Goal: Complete application form

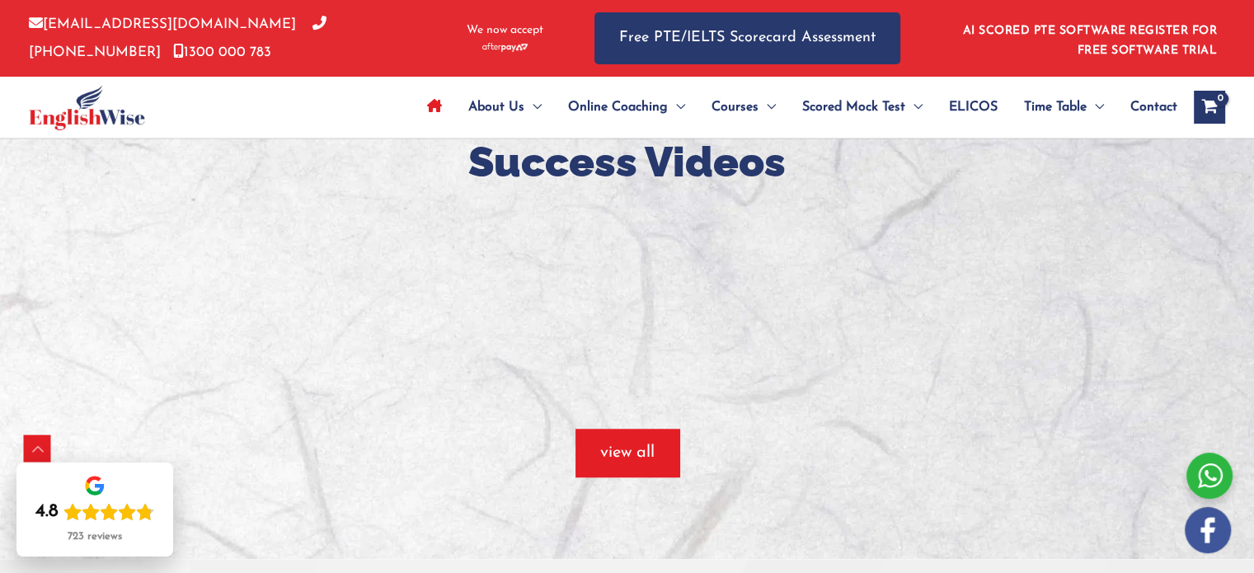
scroll to position [1237, 0]
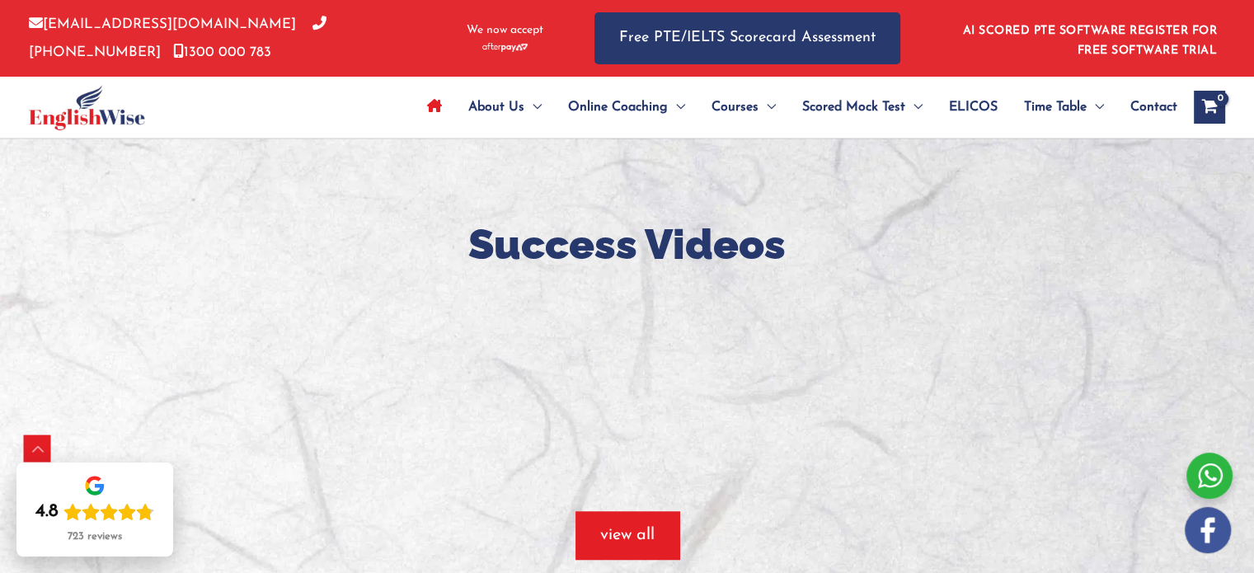
click at [182, 237] on p "Success Videos" at bounding box center [627, 243] width 1254 height 49
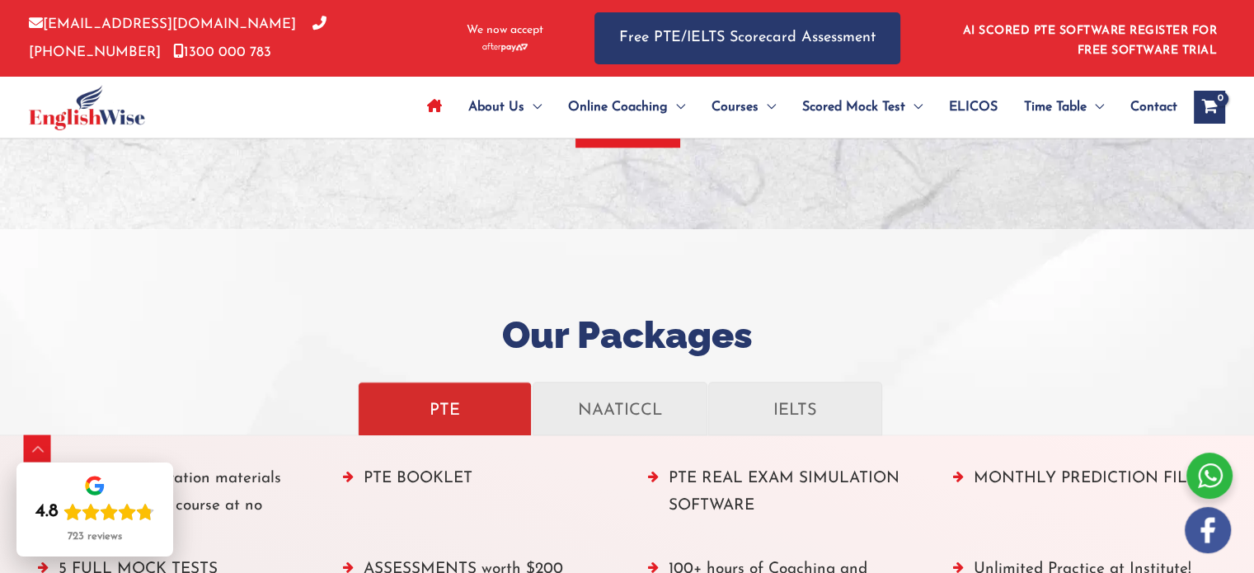
scroll to position [1484, 0]
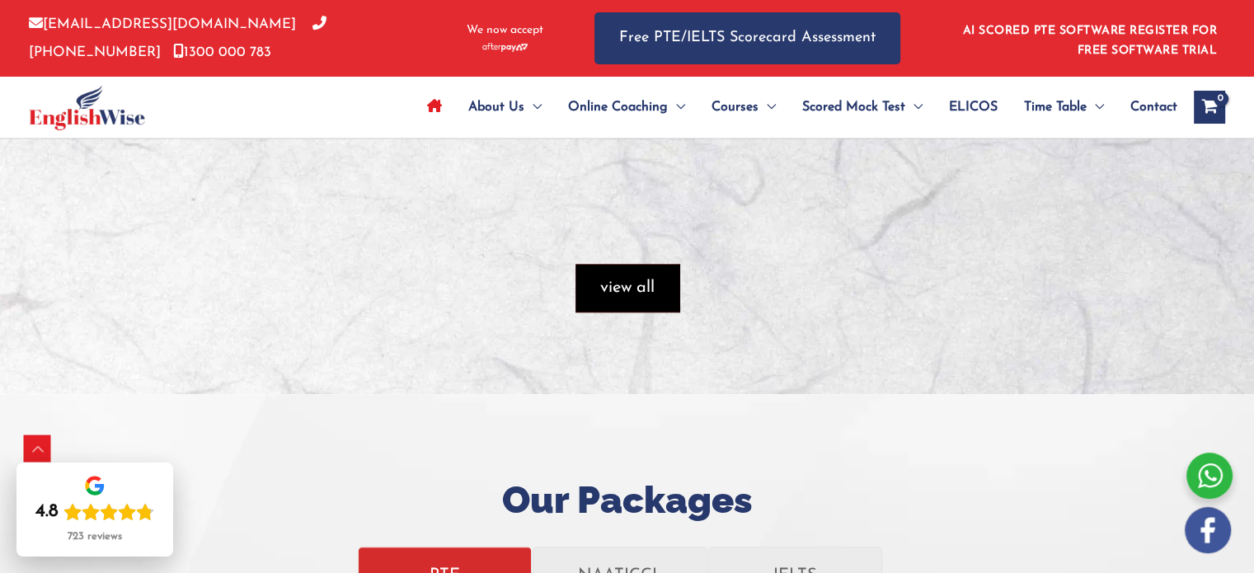
click at [607, 296] on span "view all" at bounding box center [627, 287] width 54 height 23
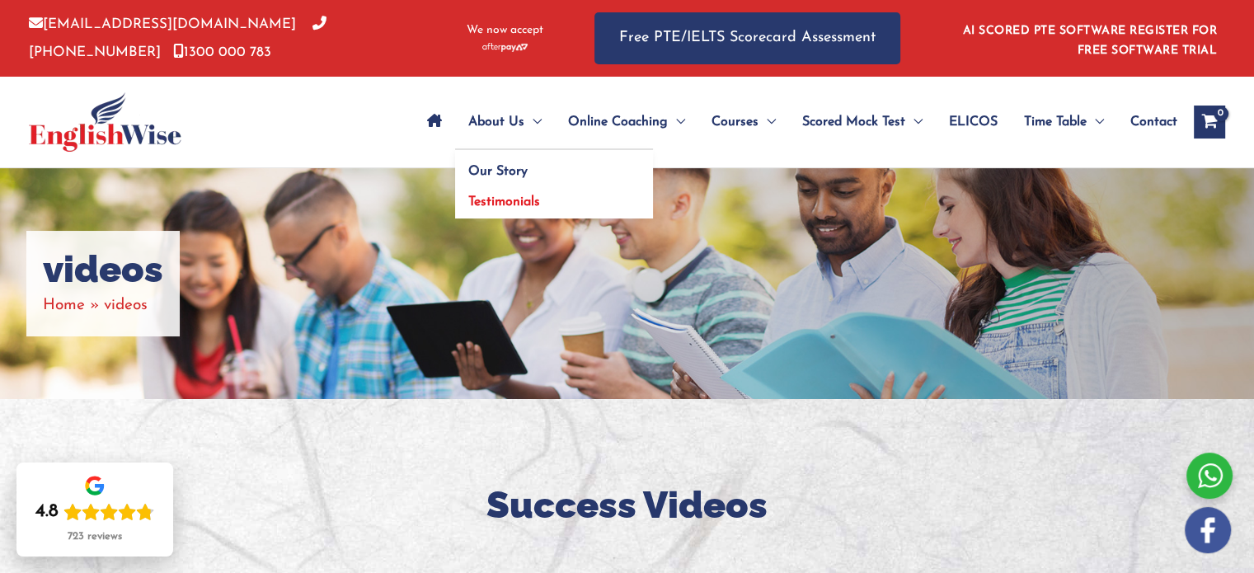
click at [508, 204] on span "Testimonials" at bounding box center [504, 201] width 72 height 13
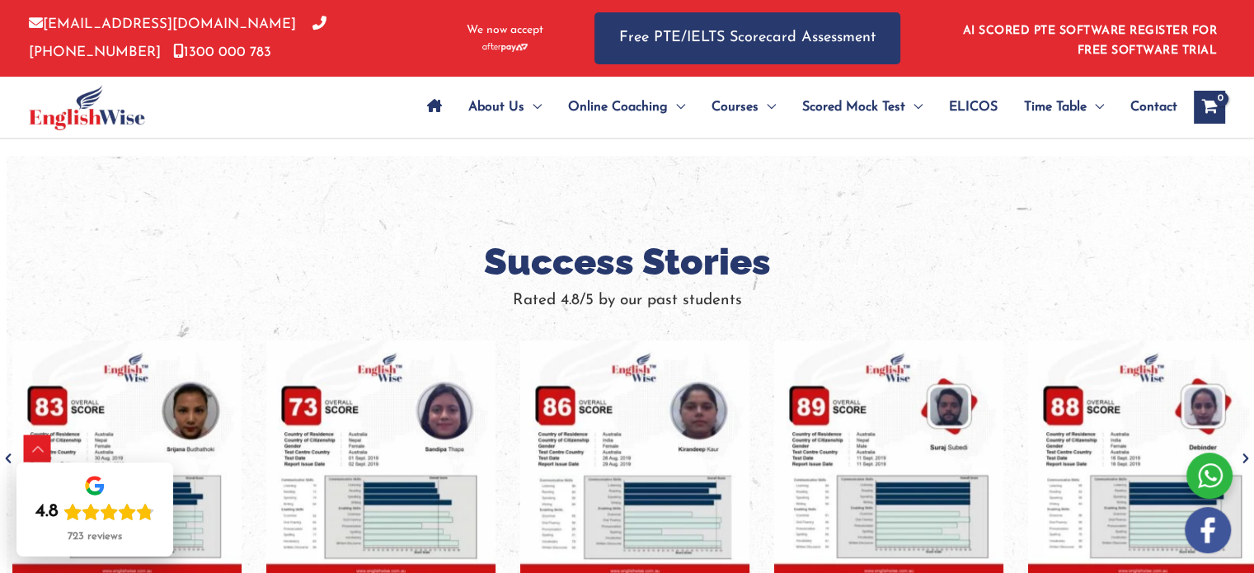
scroll to position [1072, 0]
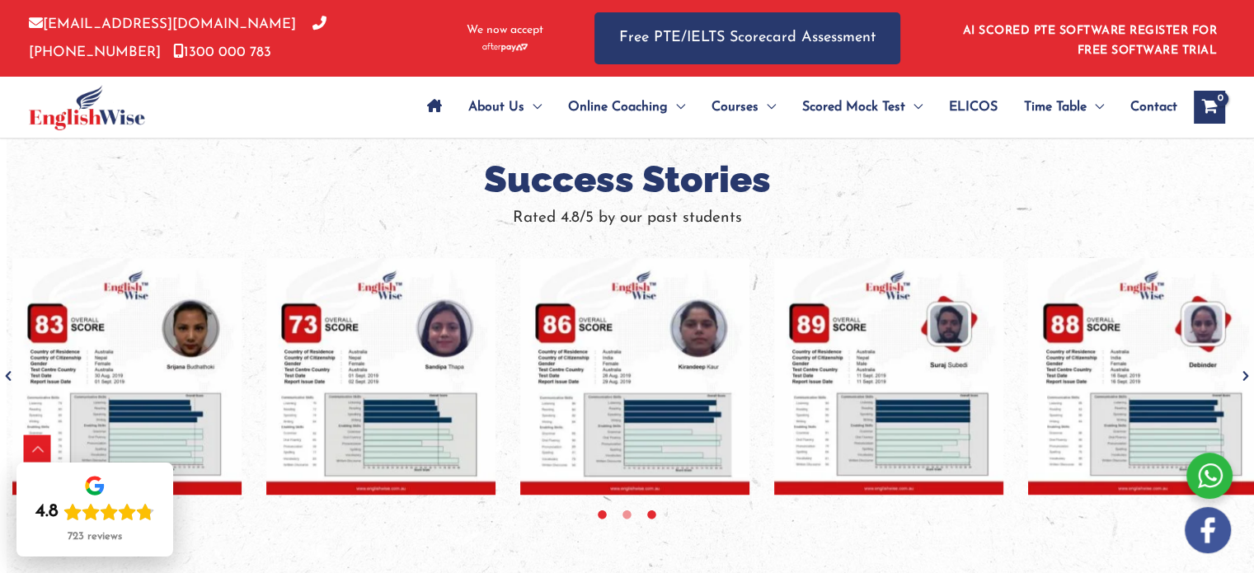
click at [601, 513] on icon at bounding box center [602, 515] width 12 height 12
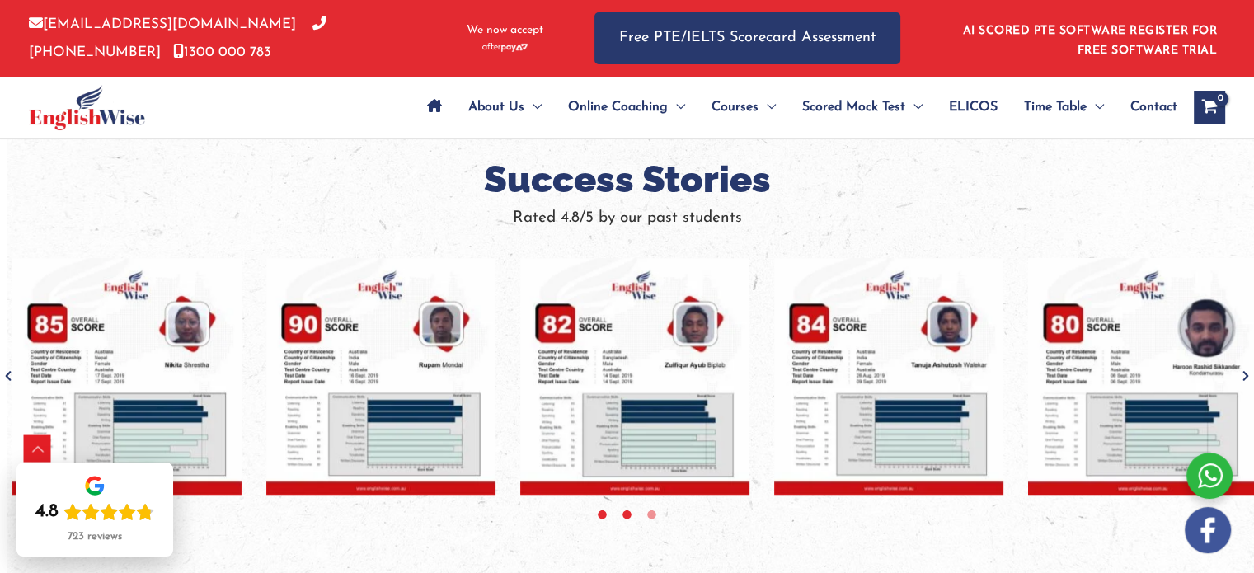
click at [628, 515] on icon at bounding box center [627, 515] width 12 height 12
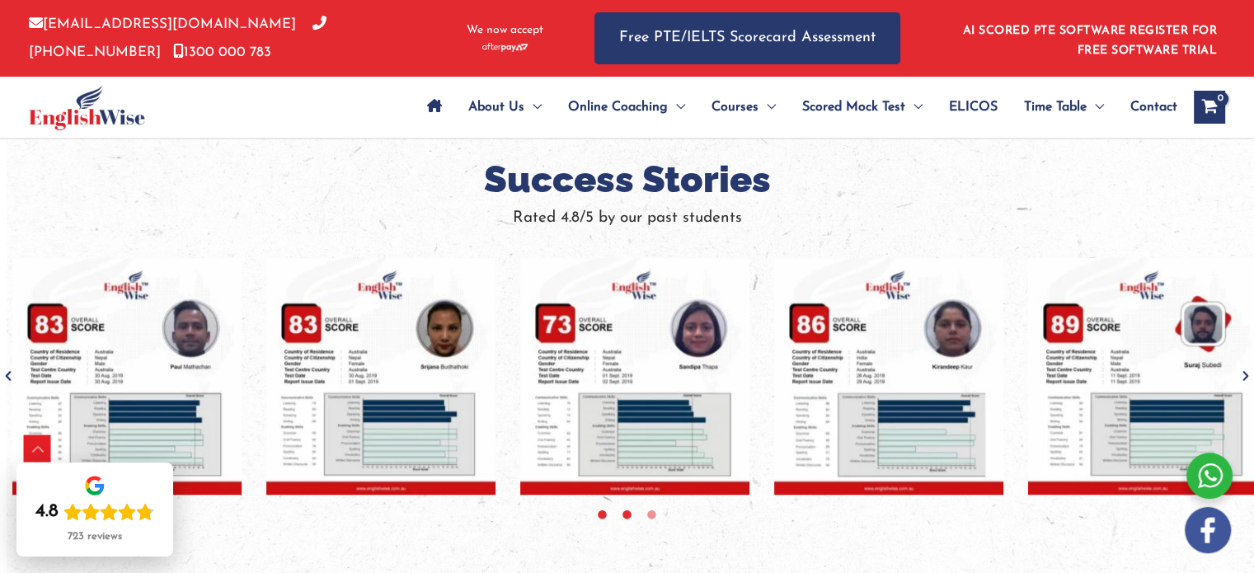
click at [598, 516] on icon at bounding box center [602, 515] width 12 height 12
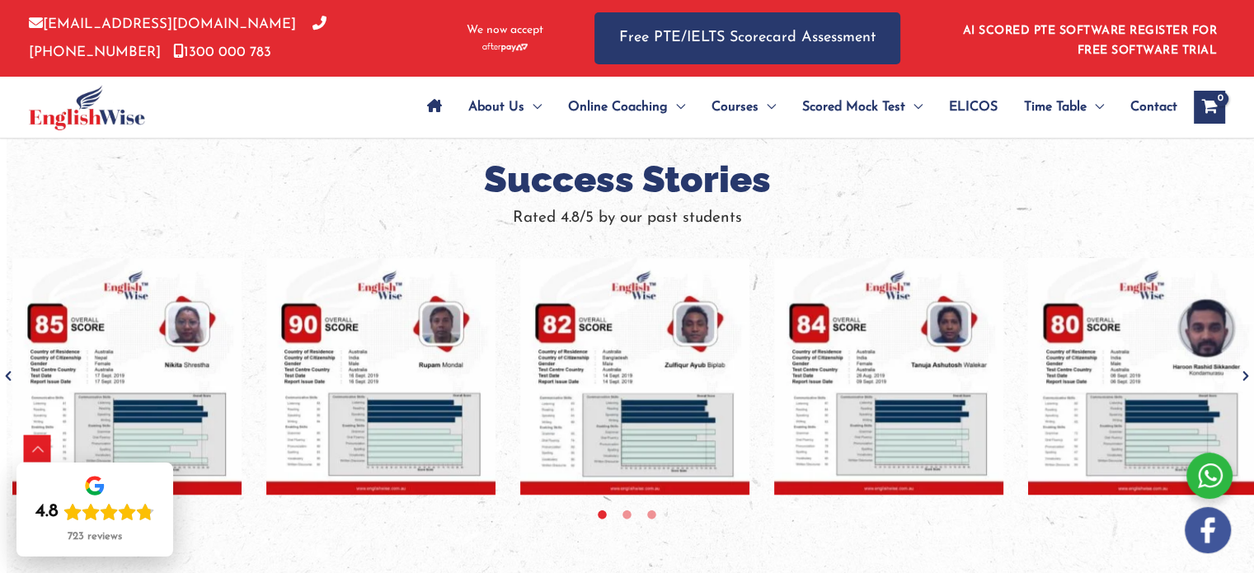
click at [115, 368] on img "tracker" at bounding box center [126, 376] width 229 height 237
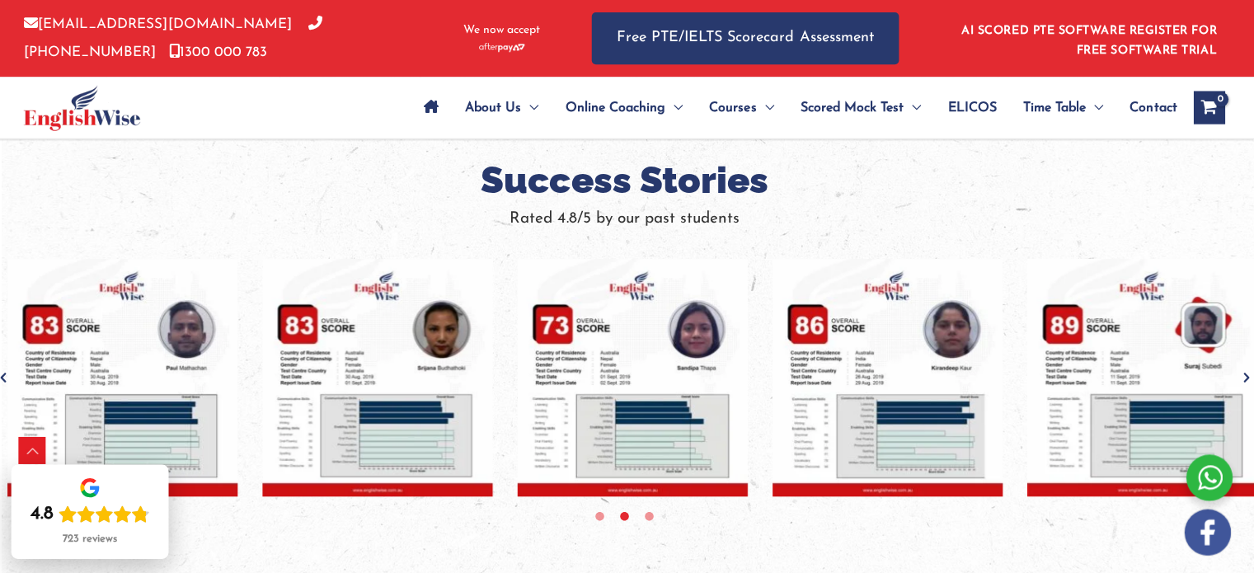
scroll to position [1070, 0]
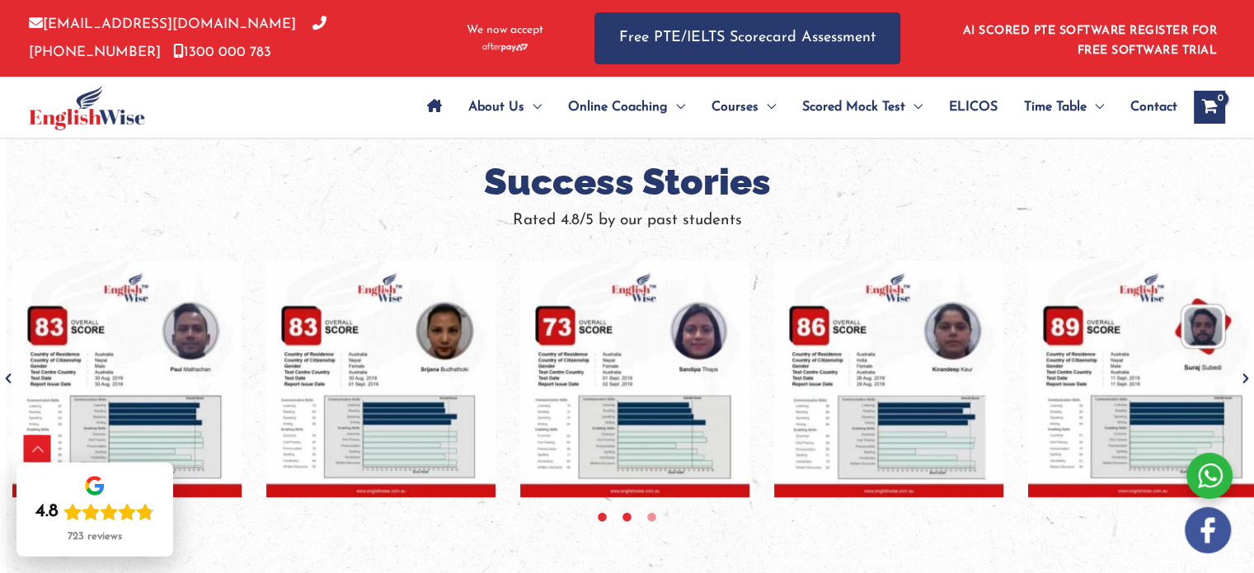
click at [598, 513] on icon at bounding box center [602, 517] width 12 height 12
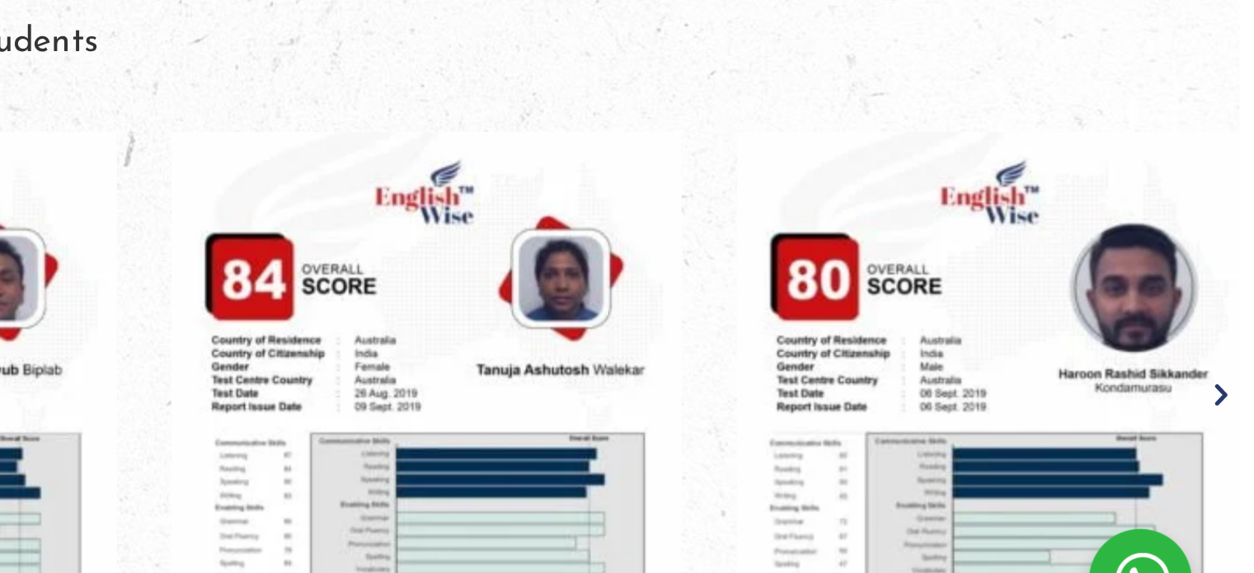
scroll to position [1056, 0]
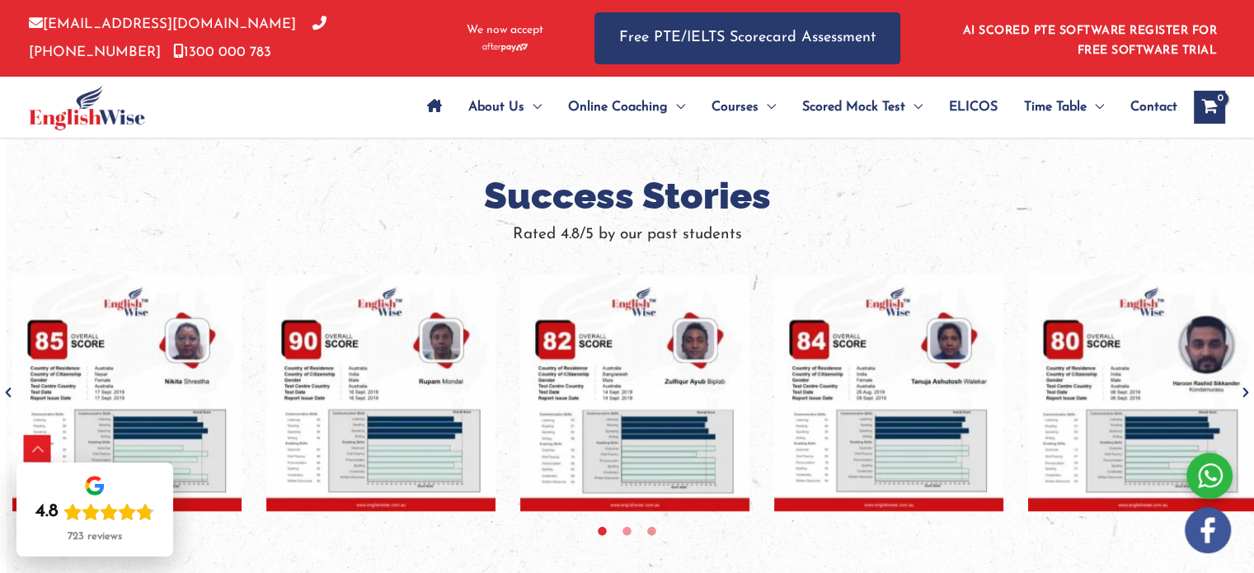
drag, startPoint x: 135, startPoint y: 401, endPoint x: 350, endPoint y: 555, distance: 264.1
click at [350, 555] on div "Success Stories Rated 4.8/5 by our past students" at bounding box center [627, 350] width 1254 height 520
click at [655, 530] on icon at bounding box center [652, 531] width 12 height 12
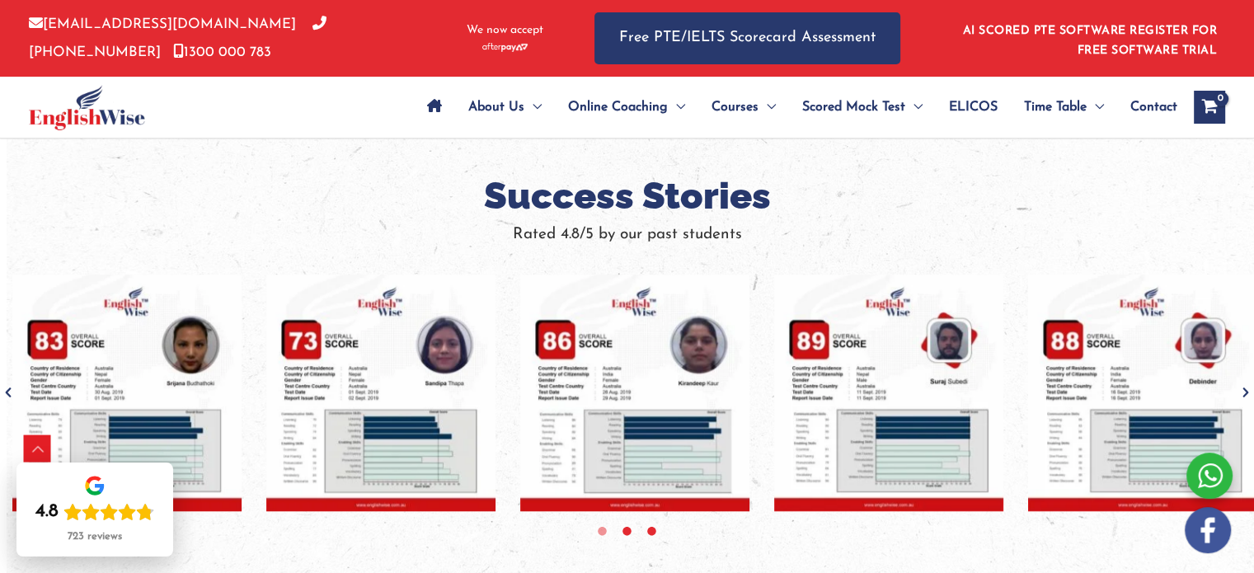
click at [626, 534] on icon at bounding box center [627, 531] width 12 height 12
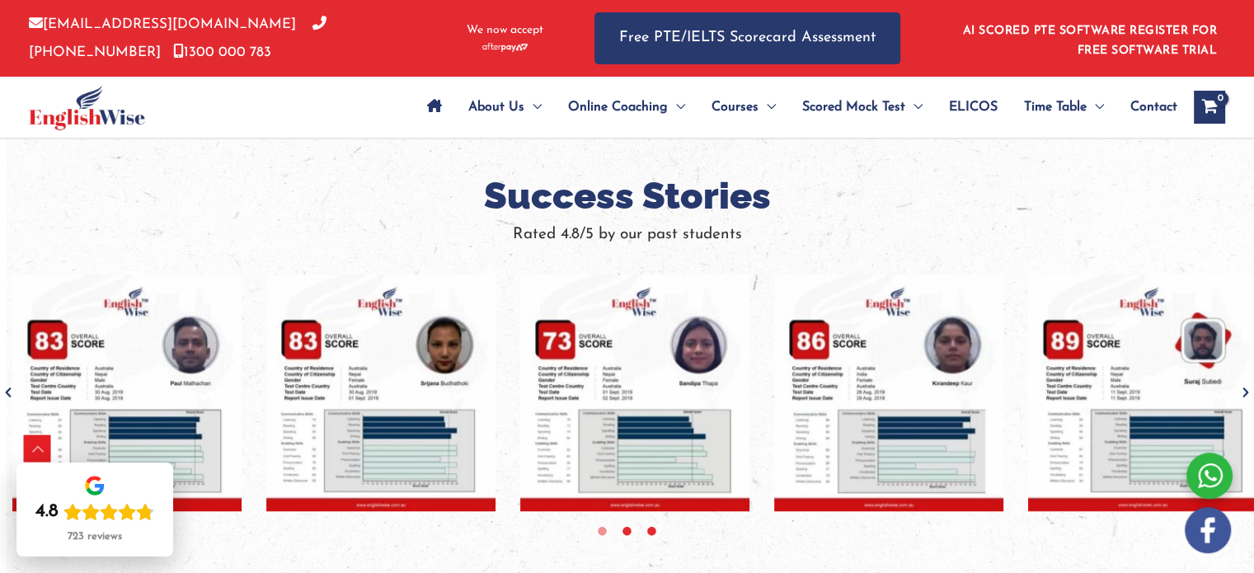
click at [651, 529] on icon at bounding box center [652, 531] width 12 height 12
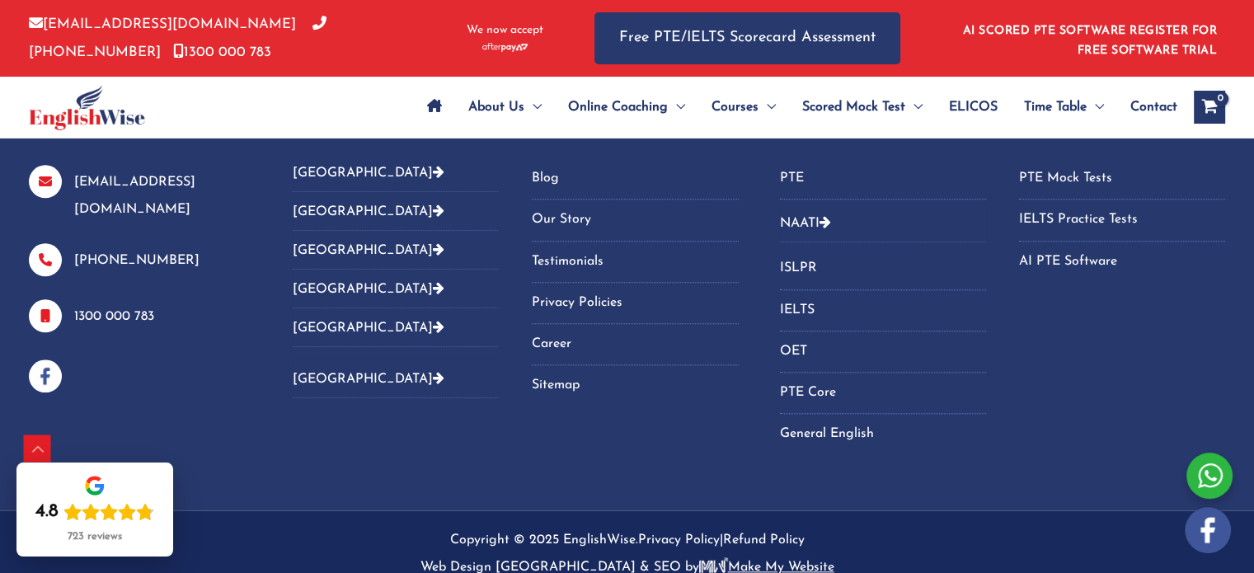
scroll to position [1511, 0]
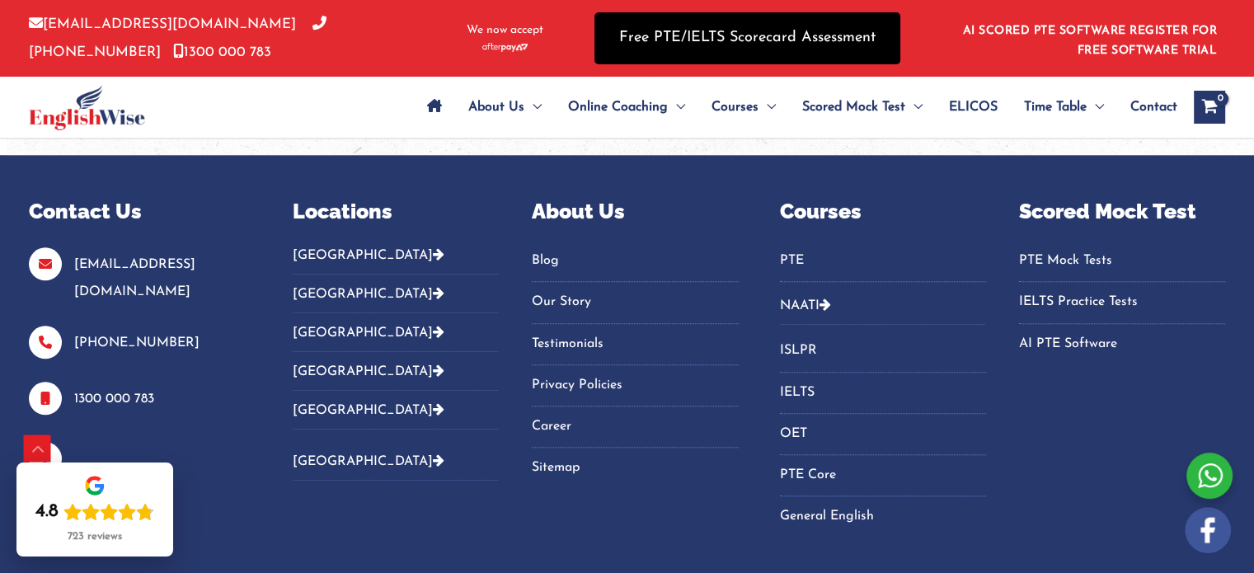
click at [701, 54] on link "Free PTE/IELTS Scorecard Assessment" at bounding box center [748, 38] width 306 height 52
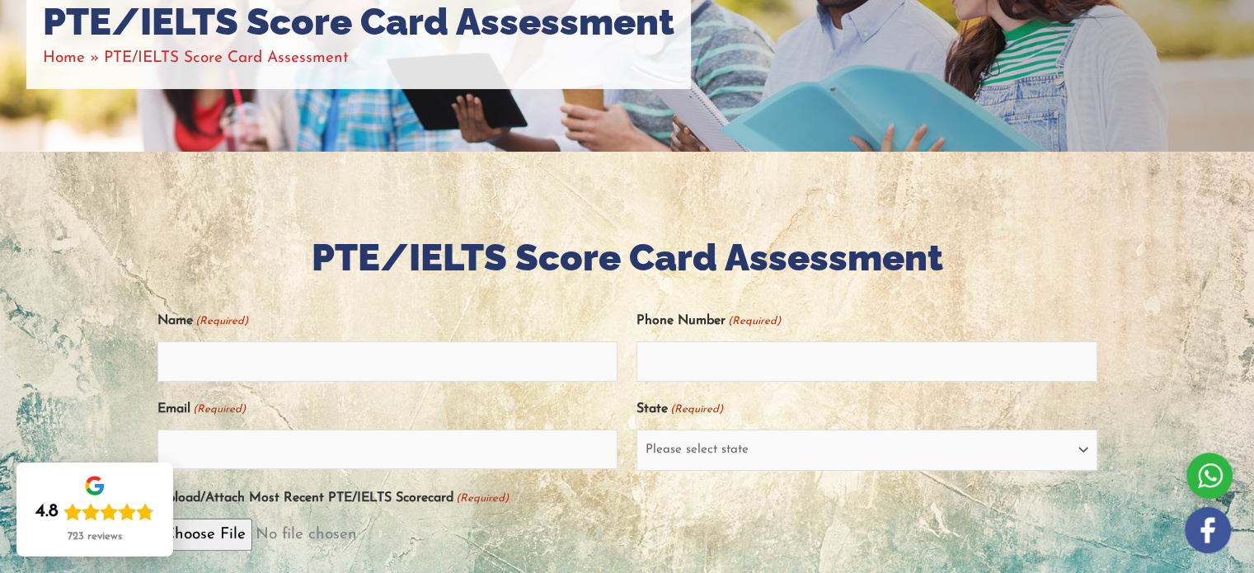
scroll to position [495, 0]
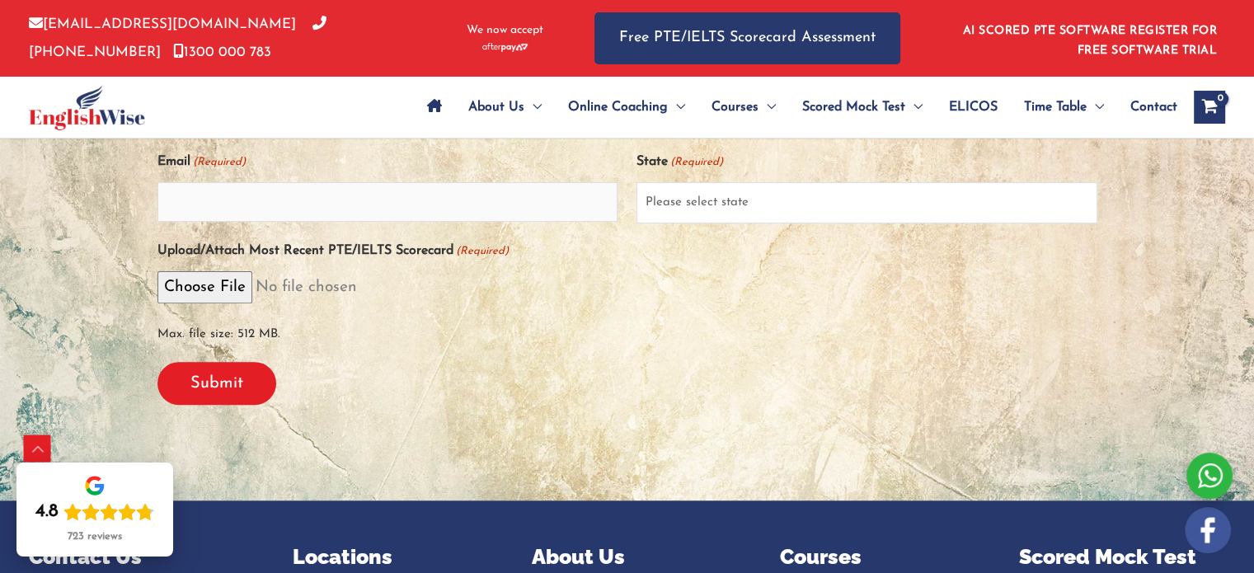
click at [686, 214] on select "Please select state [GEOGRAPHIC_DATA] ([GEOGRAPHIC_DATA]) [GEOGRAPHIC_DATA] ([G…" at bounding box center [867, 202] width 461 height 41
click at [553, 397] on div "Submit" at bounding box center [628, 383] width 940 height 69
